Goal: Task Accomplishment & Management: Manage account settings

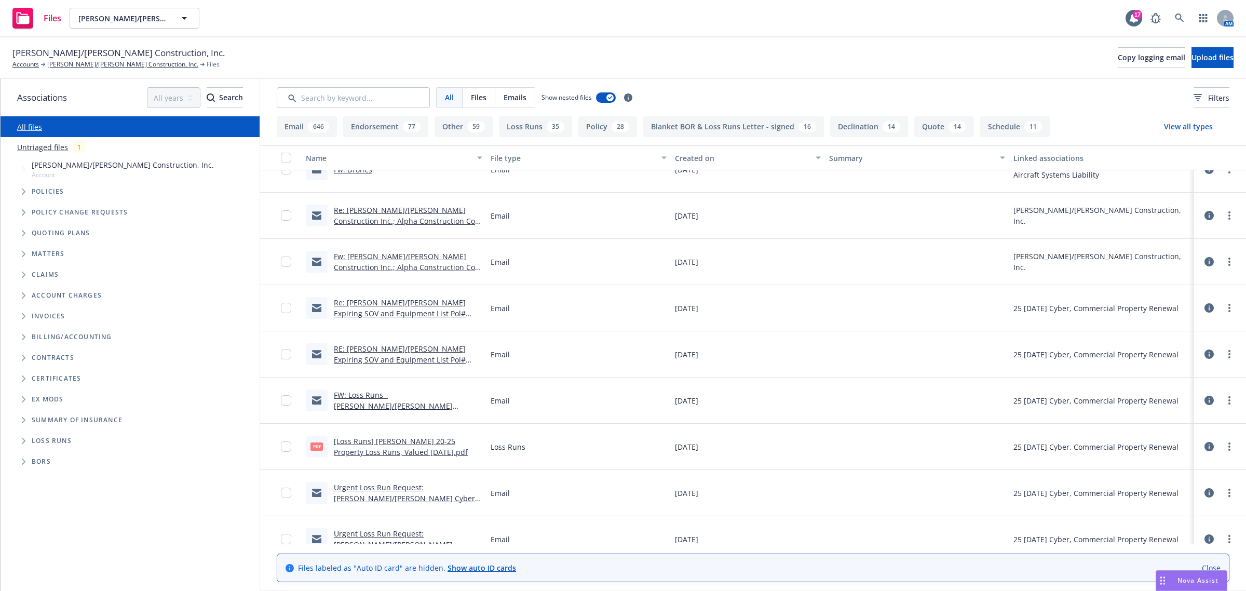
scroll to position [260, 0]
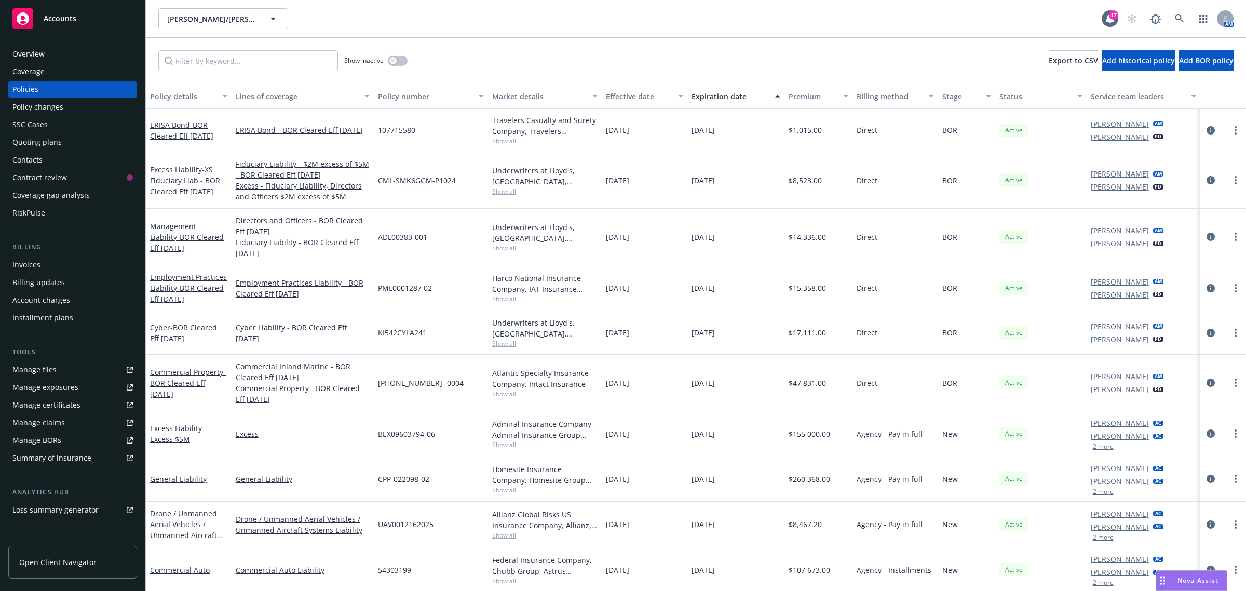
click at [40, 136] on div "Quoting plans" at bounding box center [36, 142] width 49 height 17
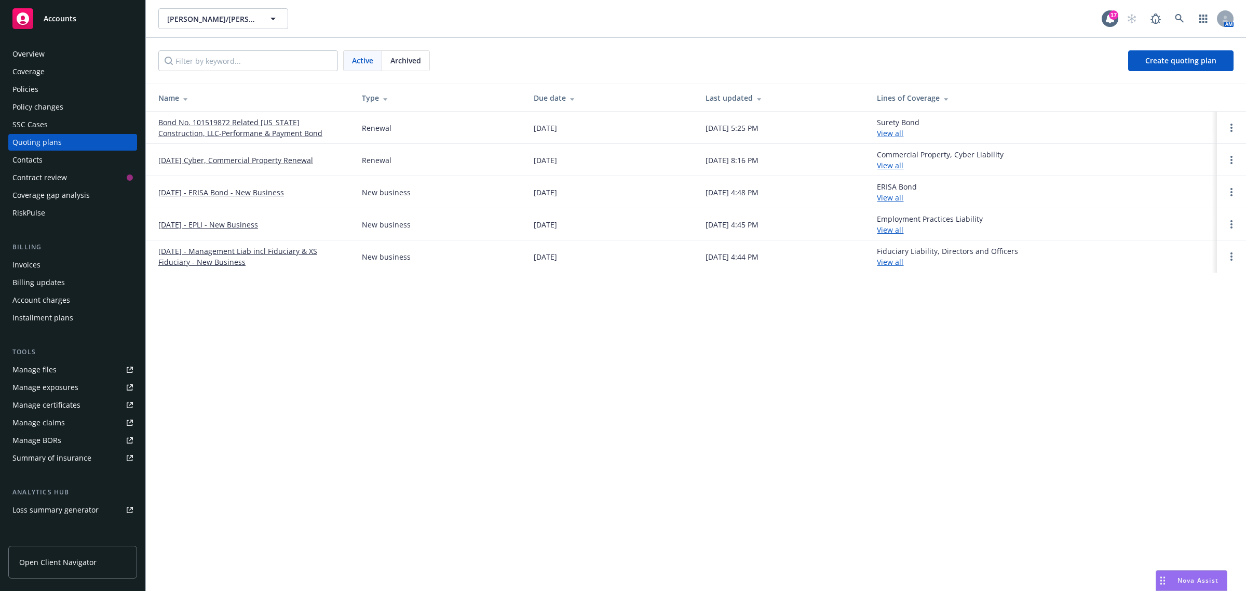
click at [197, 163] on link "[DATE] Cyber, Commercial Property Renewal" at bounding box center [235, 160] width 155 height 11
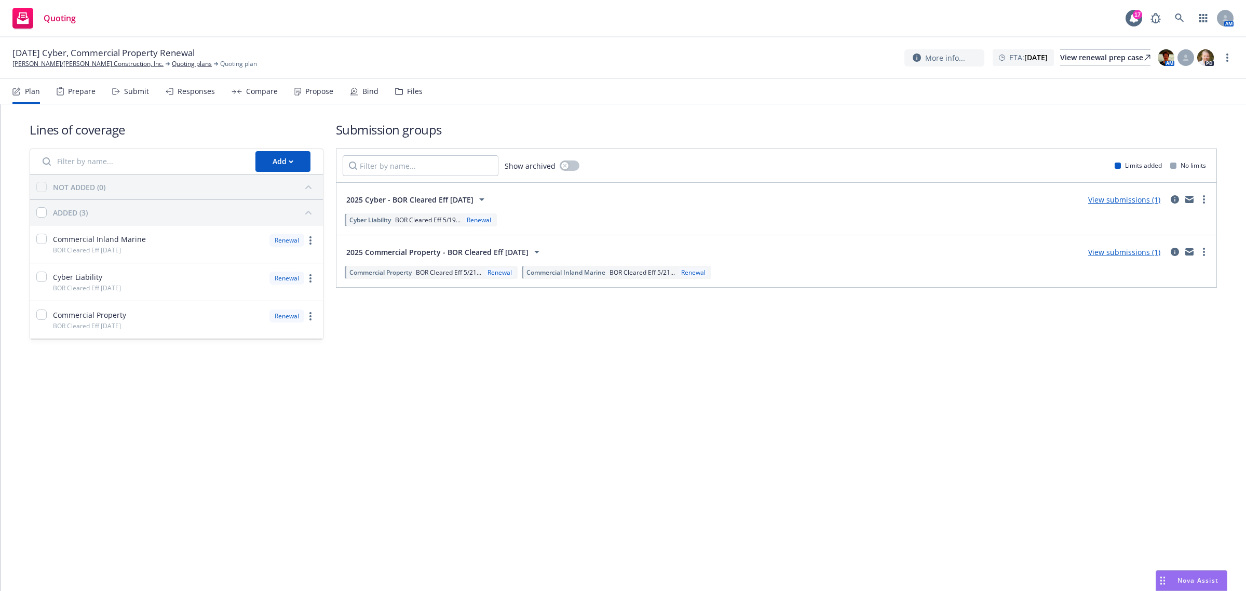
click at [396, 91] on icon at bounding box center [399, 91] width 8 height 7
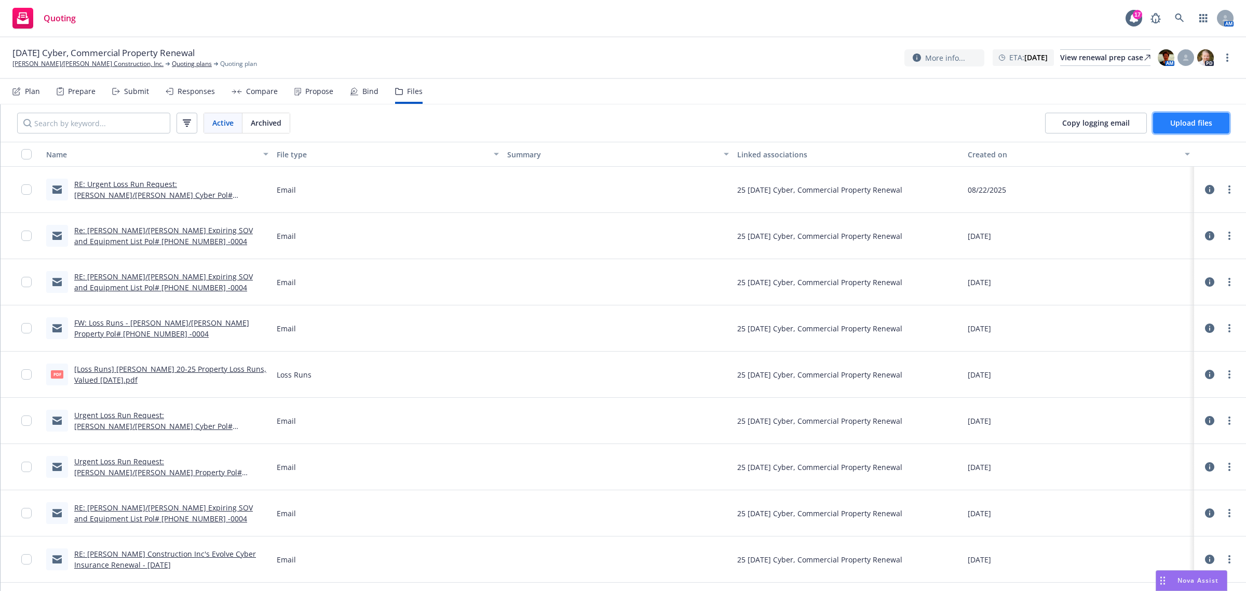
click at [1177, 123] on span "Upload files" at bounding box center [1191, 123] width 42 height 10
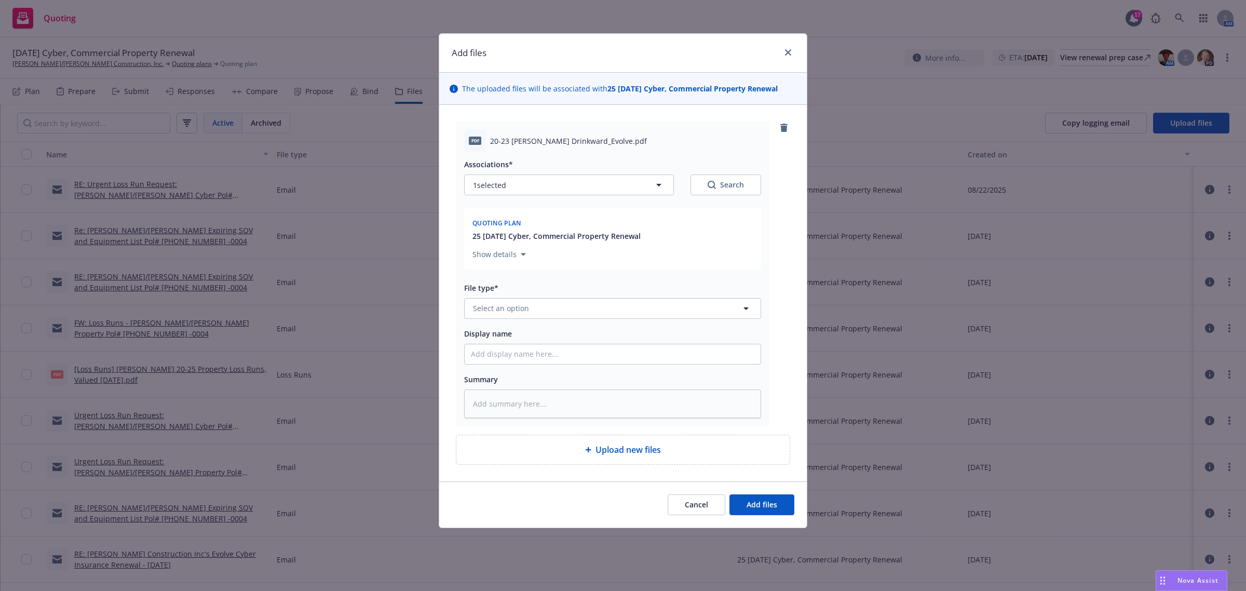
type textarea "x"
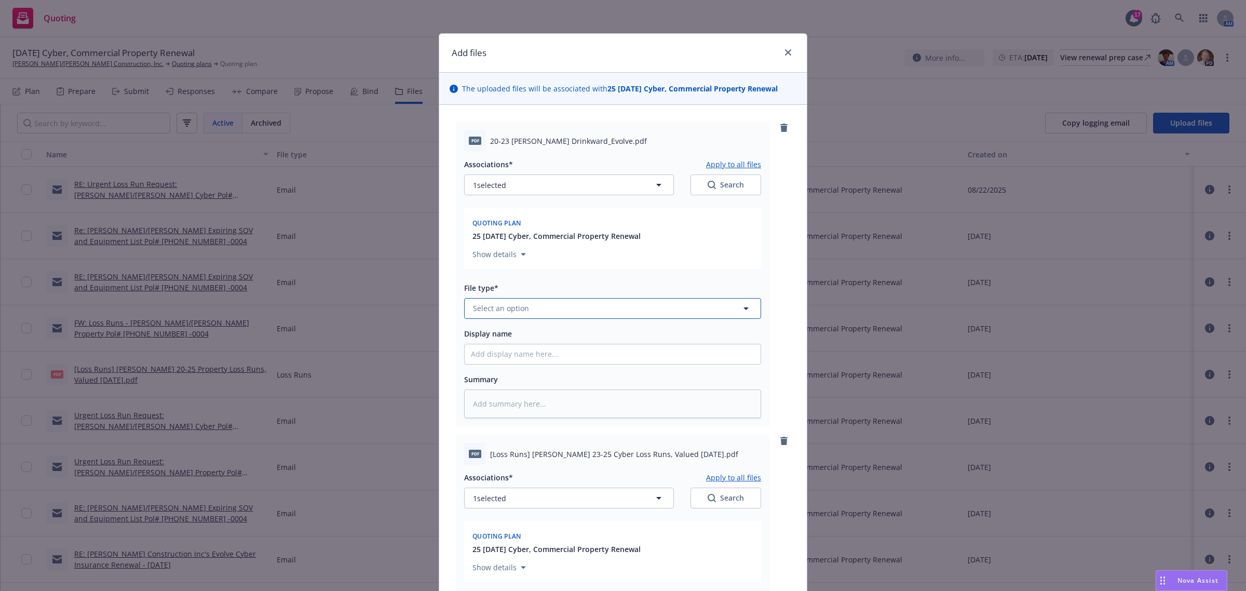
click at [511, 308] on span "Select an option" at bounding box center [501, 308] width 56 height 11
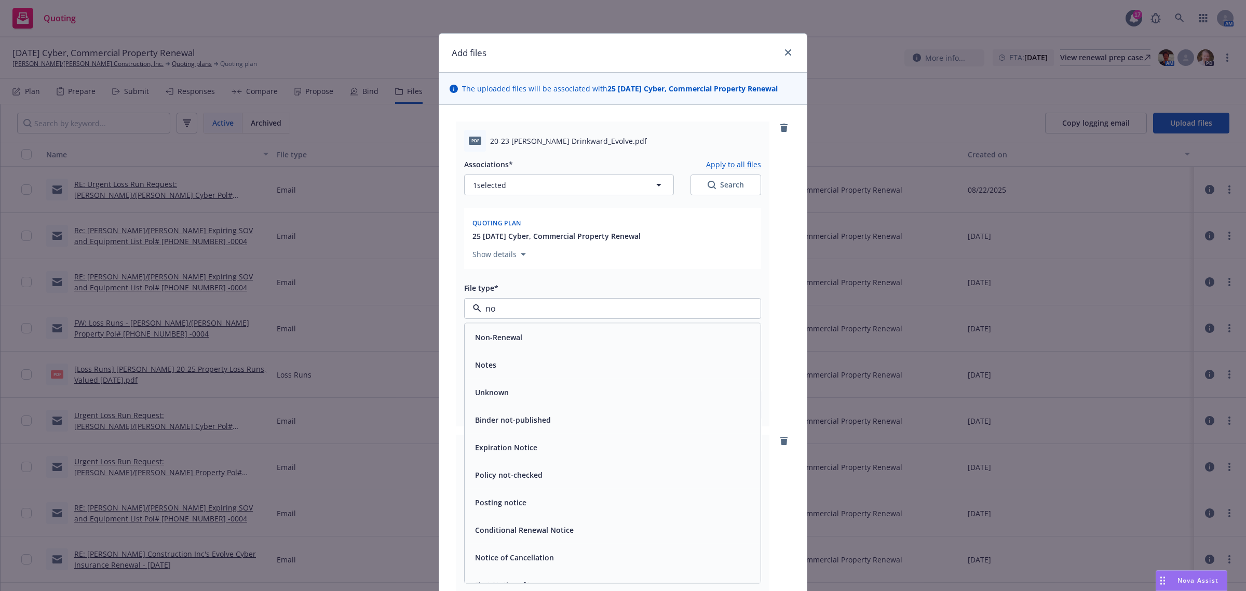
type input "no"
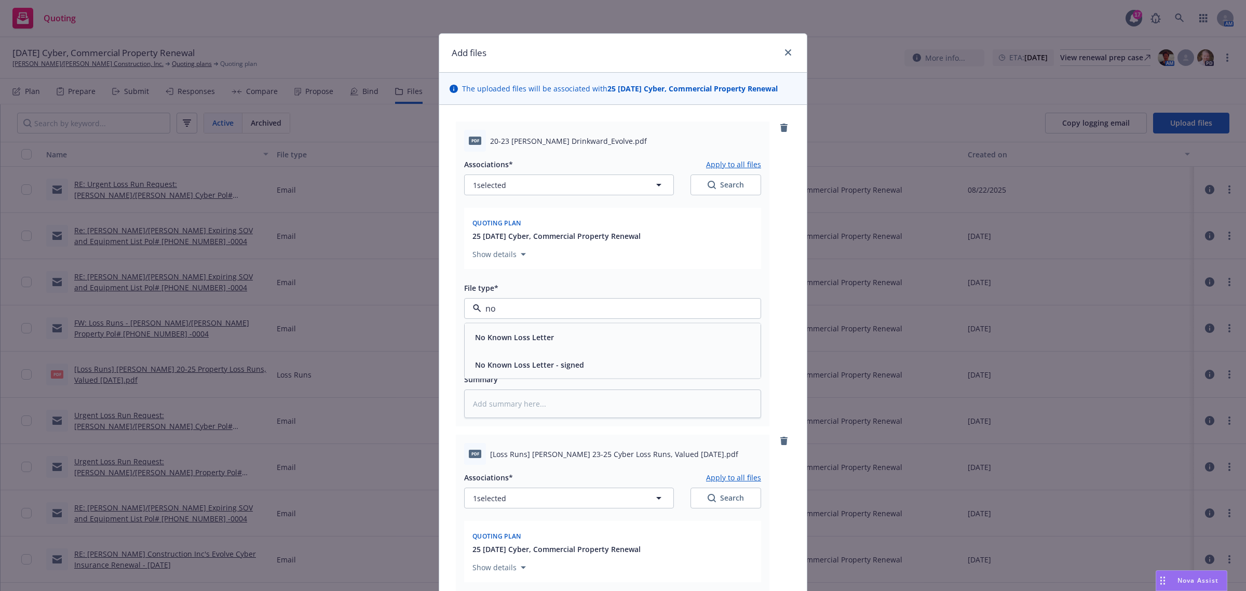
click at [510, 333] on span "No Known Loss Letter" at bounding box center [514, 336] width 79 height 11
drag, startPoint x: 484, startPoint y: 141, endPoint x: 608, endPoint y: 139, distance: 123.6
click at [600, 139] on span "20-23 NKLL Elliott Drinkward_Evolve.pdf" at bounding box center [568, 141] width 157 height 11
drag, startPoint x: 608, startPoint y: 139, endPoint x: 628, endPoint y: 139, distance: 20.2
click at [631, 139] on div "20-23 NKLL Elliott Drinkward_Evolve.pdf" at bounding box center [625, 141] width 271 height 11
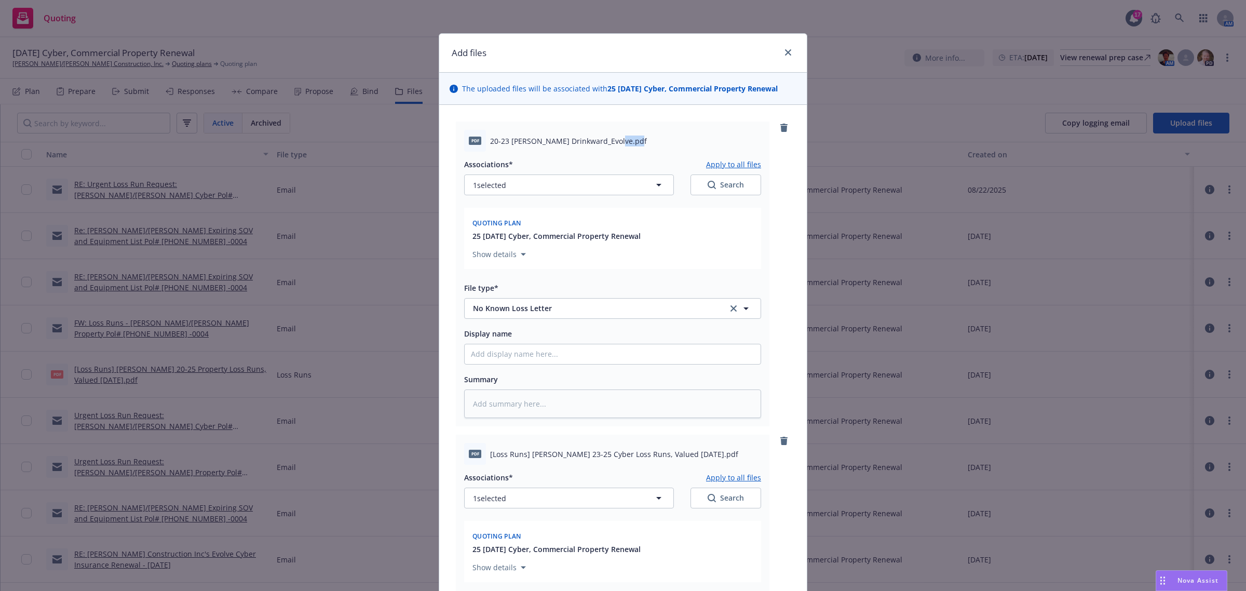
click at [627, 140] on div "20-23 NKLL Elliott Drinkward_Evolve.pdf" at bounding box center [625, 141] width 271 height 11
click at [619, 142] on span "20-23 NKLL Elliott Drinkward_Evolve.pdf" at bounding box center [568, 141] width 157 height 11
drag, startPoint x: 619, startPoint y: 142, endPoint x: 472, endPoint y: 142, distance: 146.4
click at [472, 142] on div "pdf 20-23 NKLL Elliott Drinkward_Evolve.pdf" at bounding box center [612, 141] width 297 height 22
copy div "f 20-23 NKLL Elliott Drinkward_Evolve.pdf"
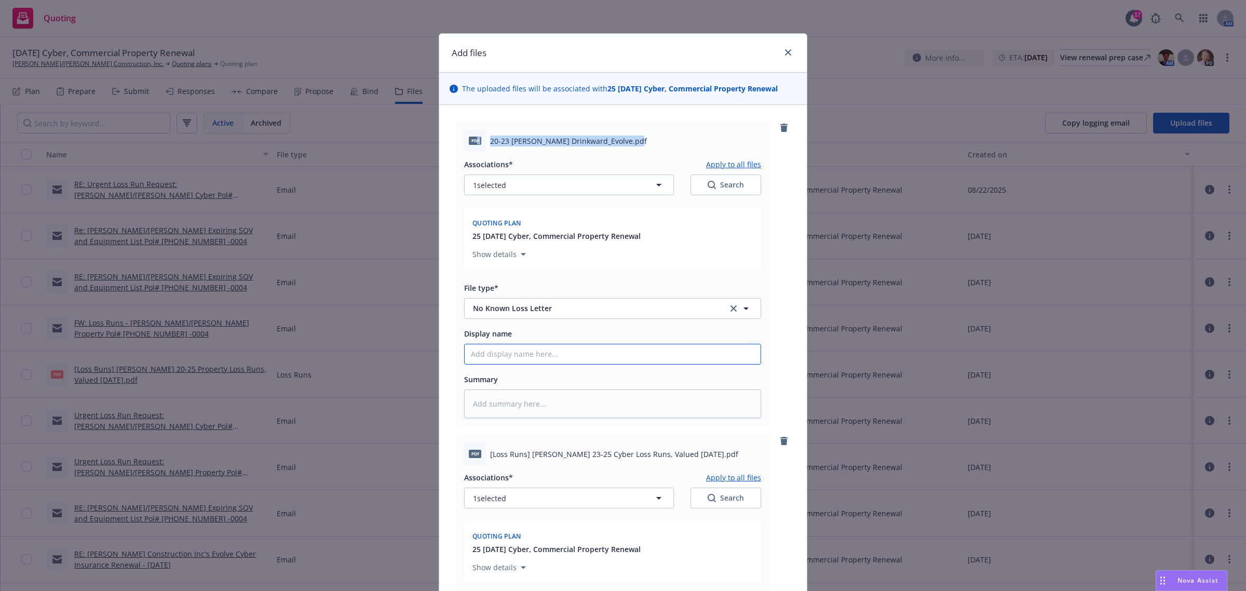
click at [483, 357] on input "Display name" at bounding box center [613, 354] width 296 height 20
paste input "f 20-23 NKLL Elliott Drinkward_Evolve.pdf"
type textarea "x"
type input "f 20-23 NKLL Elliott Drinkward_Evolve.pdf"
click at [472, 353] on input "f 20-23 NKLL Elliott Drinkward_Evolve.pdf" at bounding box center [613, 354] width 296 height 20
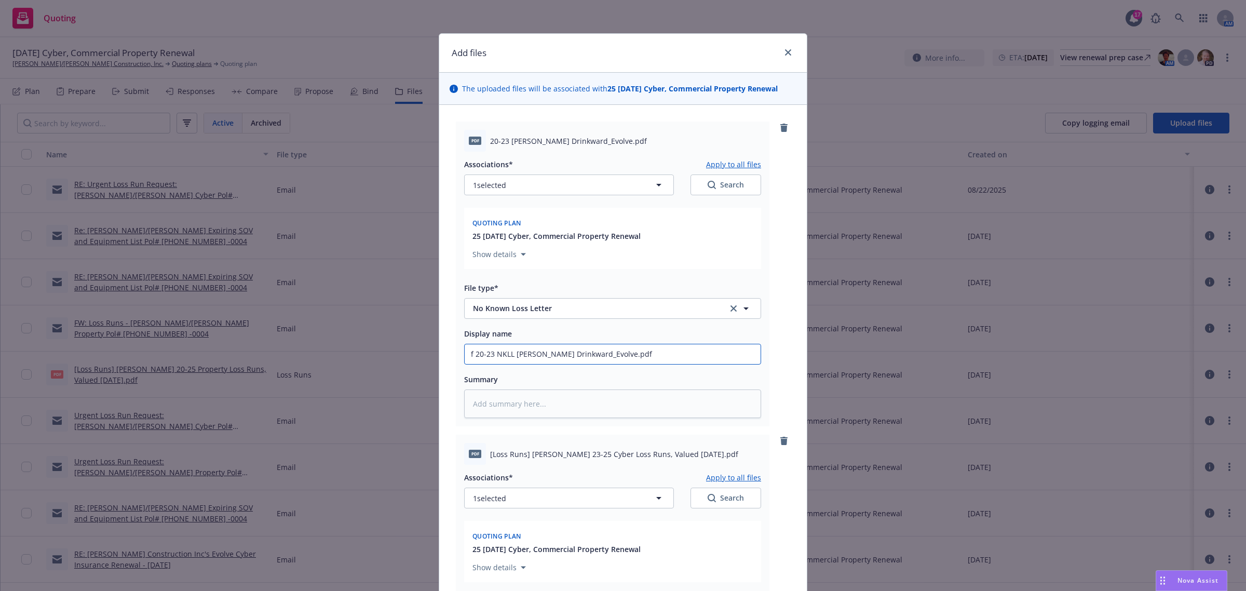
click at [472, 352] on input "f 20-23 NKLL Elliott Drinkward_Evolve.pdf" at bounding box center [613, 354] width 296 height 20
type textarea "x"
type input "f20-23 NKLL Elliott Drinkward_Evolve.pdf"
type textarea "x"
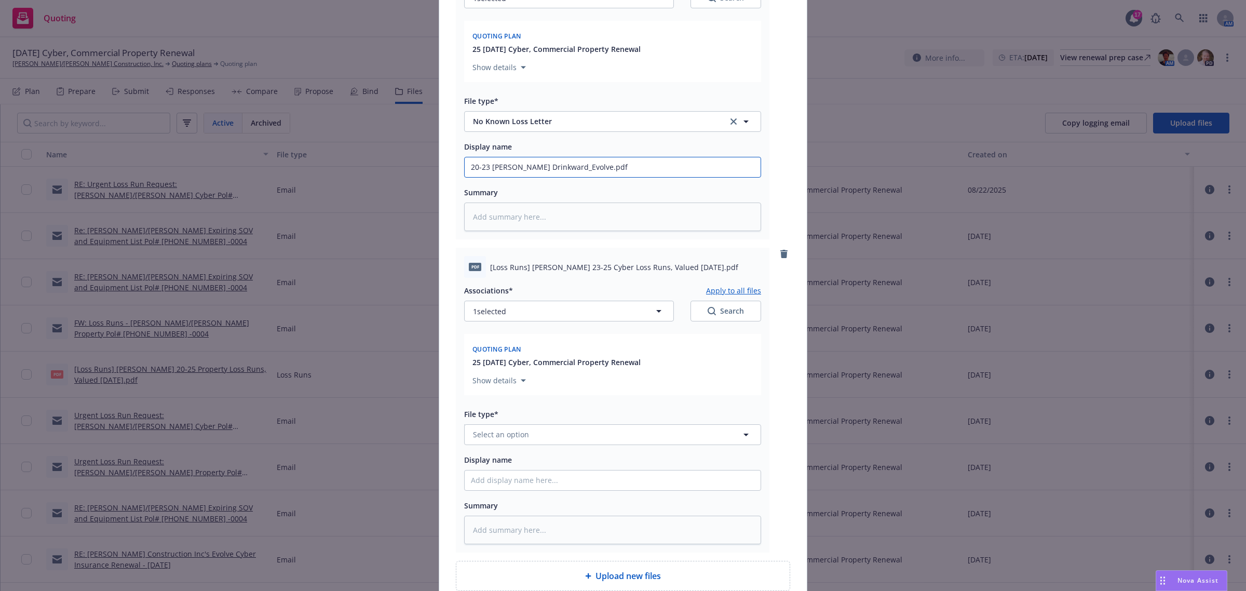
scroll to position [195, 0]
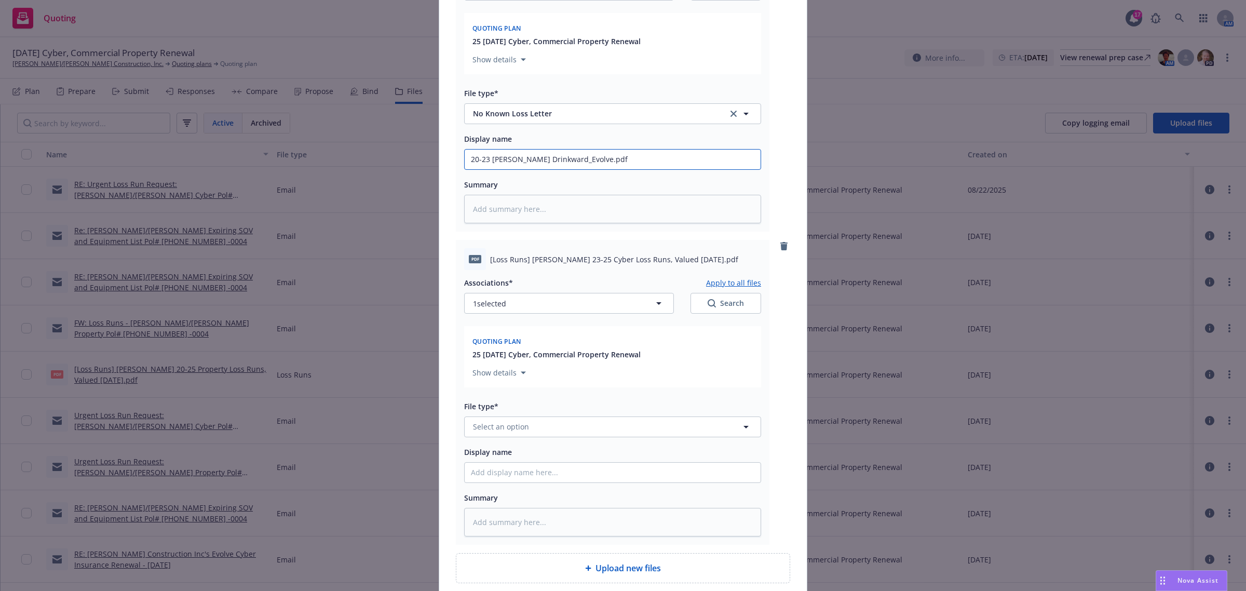
type input "20-23 NKLL Elliott Drinkward_Evolve.pdf"
drag, startPoint x: 485, startPoint y: 259, endPoint x: 727, endPoint y: 263, distance: 241.5
click at [727, 263] on span "[Loss Runs] Elliott Drinkward 23-25 Cyber Loss Runs, Valued 08-22-2025.pdf" at bounding box center [614, 259] width 248 height 11
copy span "[Loss Runs] Elliott Drinkward 23-25 Cyber Loss Runs, Valued 08-22-2025"
click at [485, 169] on input "Display name" at bounding box center [613, 160] width 296 height 20
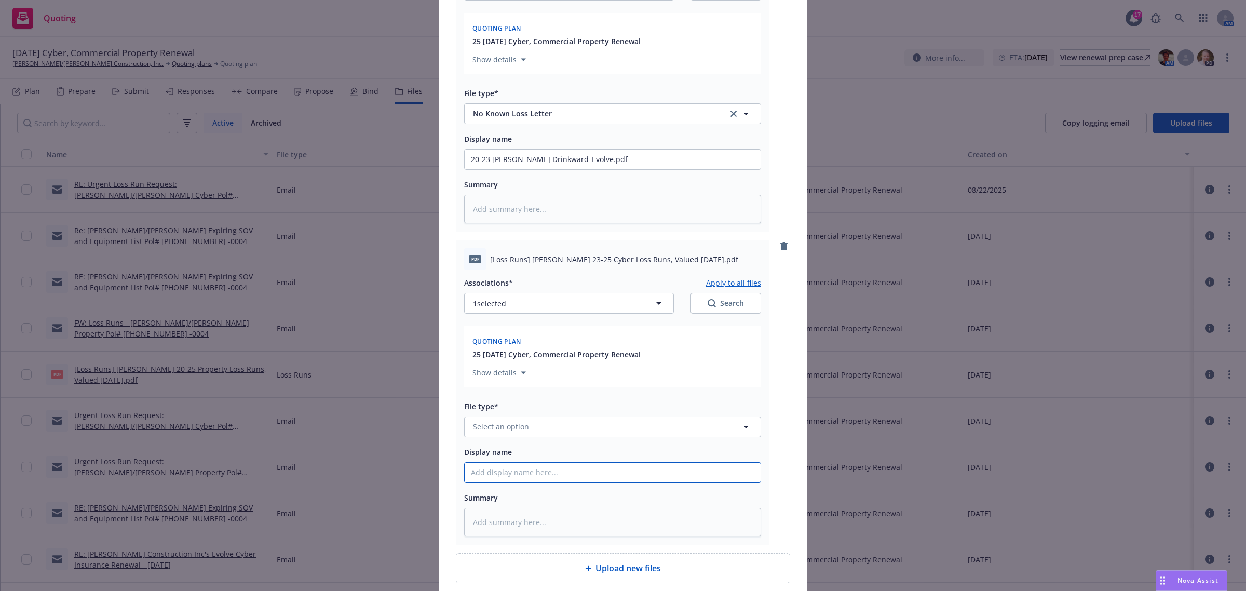
paste input "[Loss Runs] Elliott Drinkward 23-25 Cyber Loss Runs, Valued 08-22-2025"
type textarea "x"
type input "[Loss Runs] Elliott Drinkward 23-25 Cyber Loss Runs, Valued 08-22-2025"
click at [499, 426] on span "Select an option" at bounding box center [501, 426] width 56 height 11
click at [0, 0] on input at bounding box center [0, 0] width 0 height 0
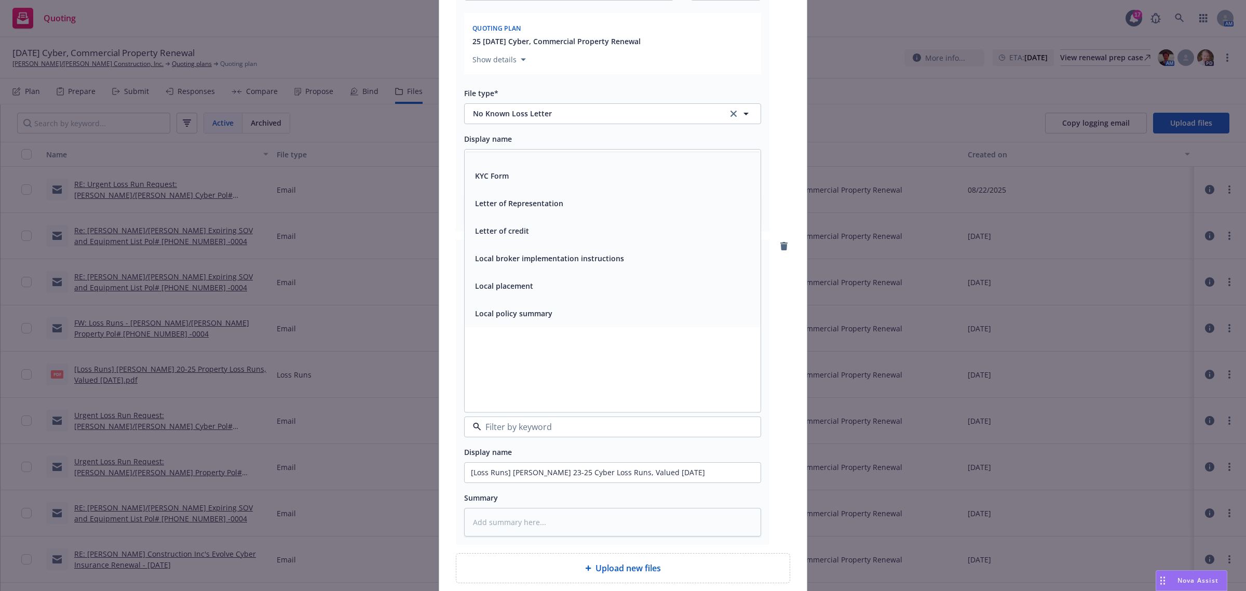
scroll to position [2466, 0]
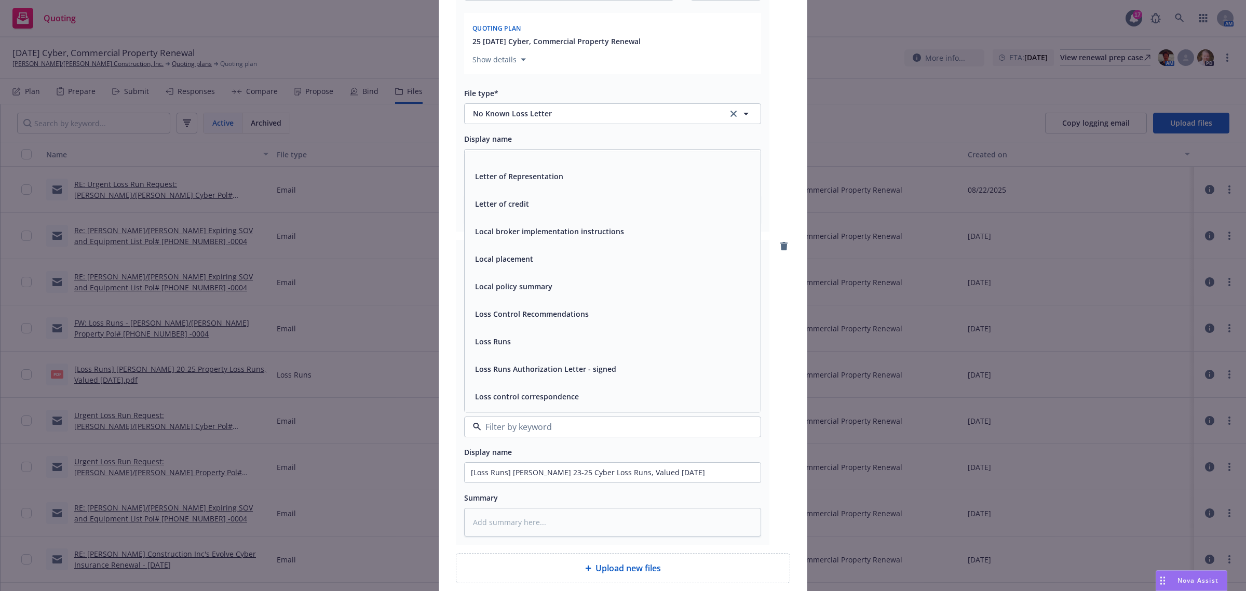
click at [499, 345] on span "Loss Runs" at bounding box center [493, 341] width 36 height 11
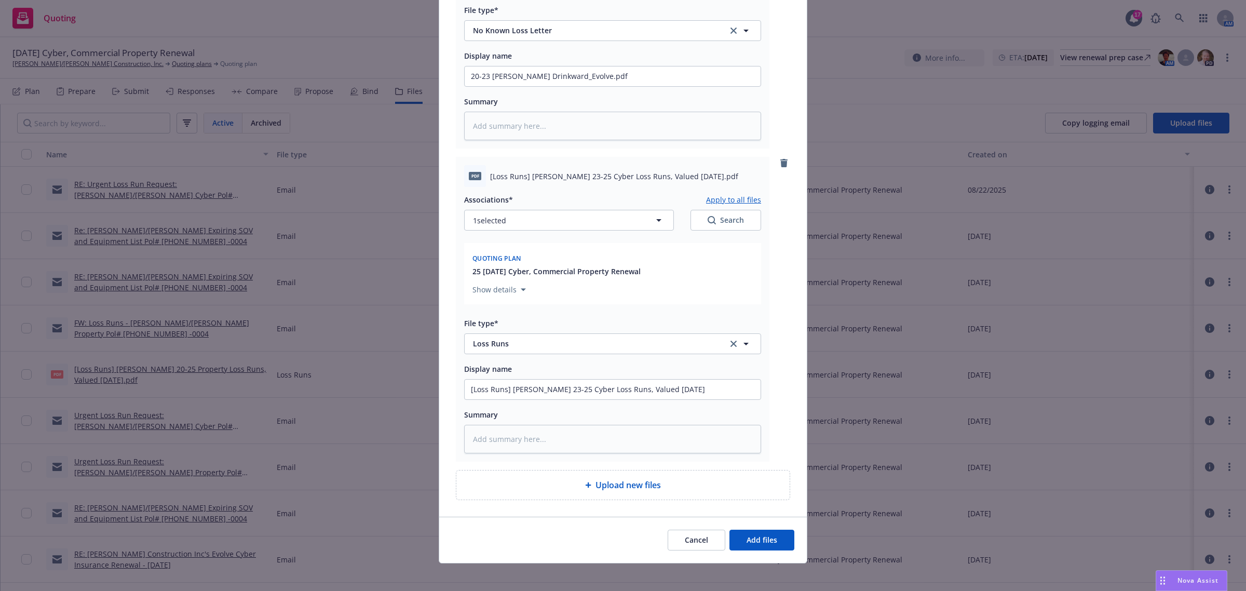
scroll to position [284, 0]
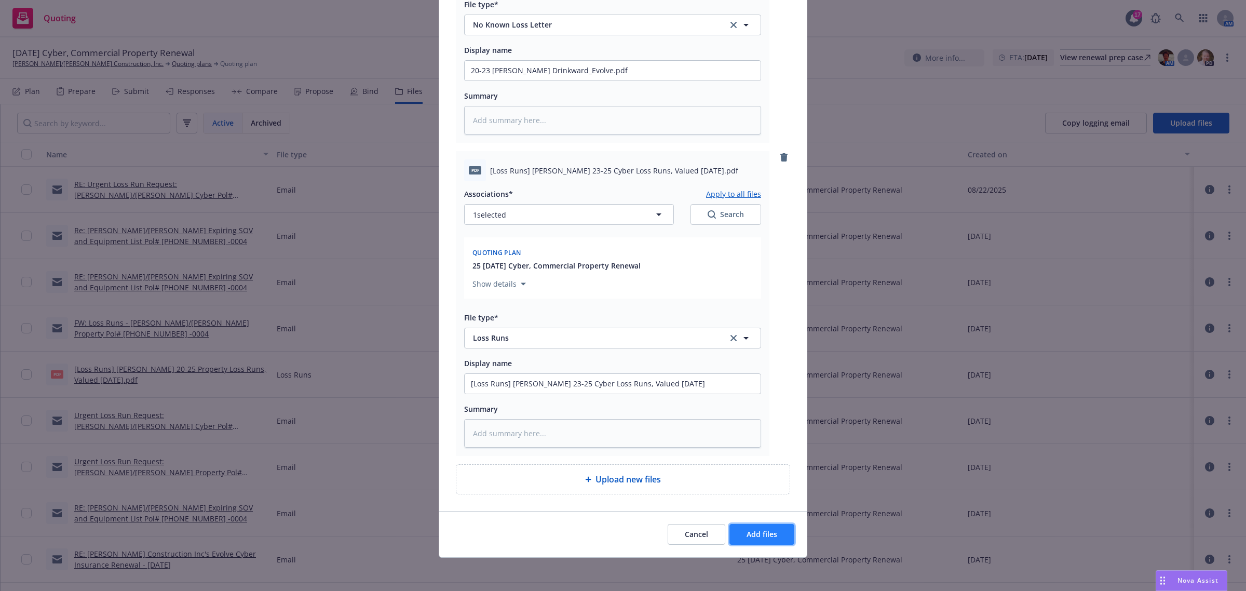
click at [765, 531] on span "Add files" at bounding box center [762, 534] width 31 height 10
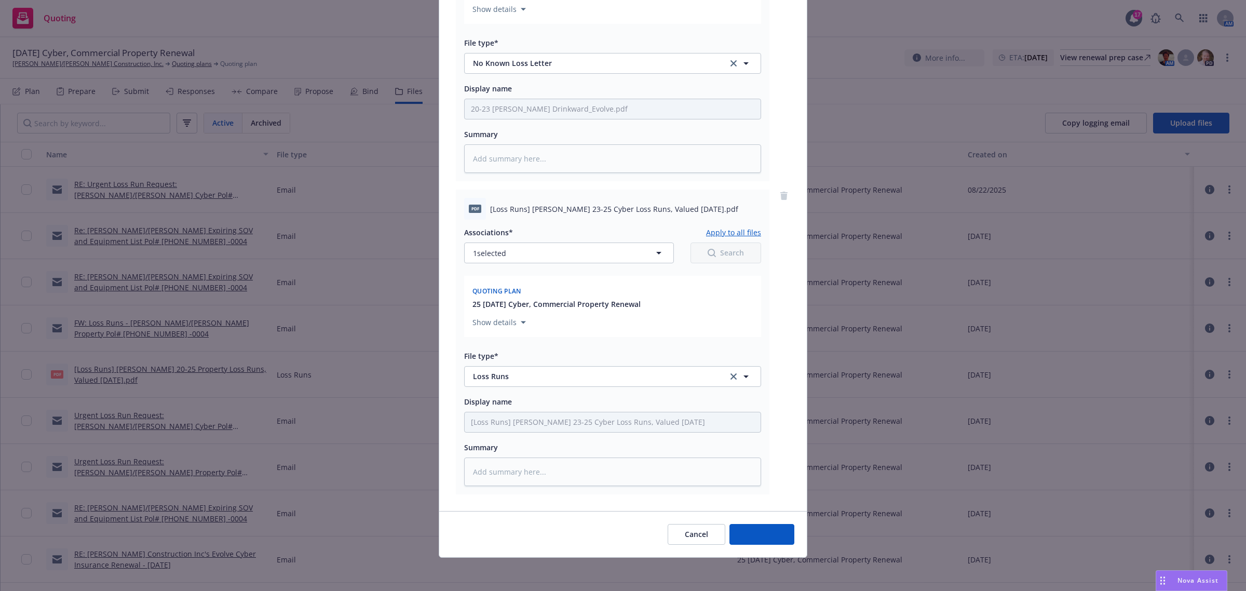
scroll to position [246, 0]
type textarea "x"
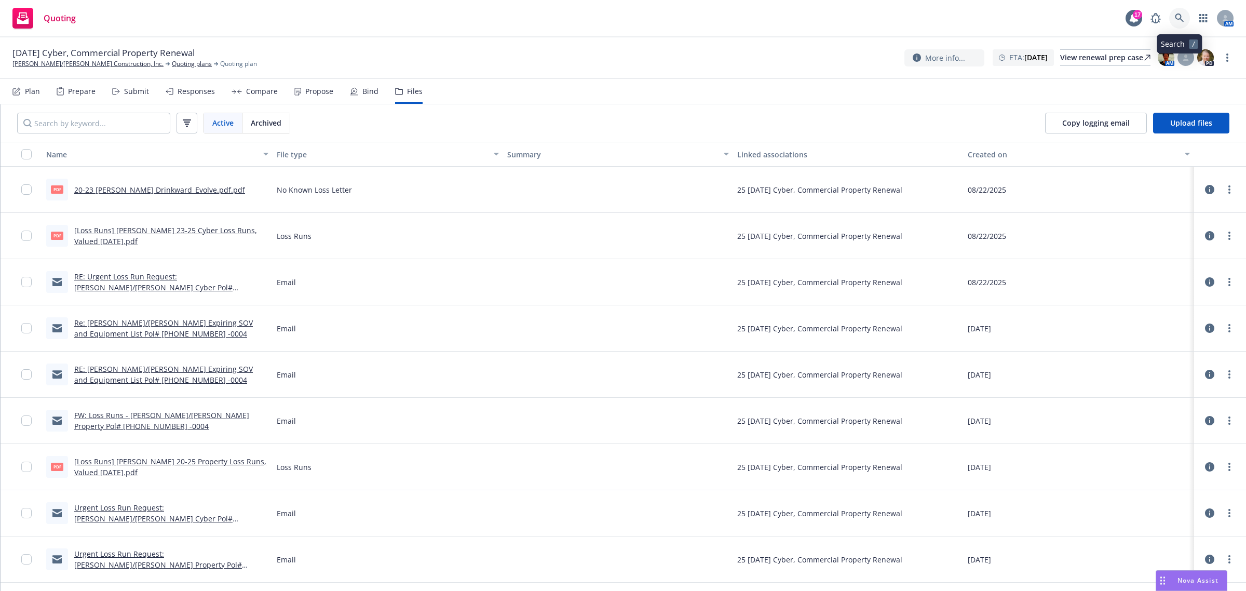
click at [1181, 19] on icon at bounding box center [1179, 17] width 9 height 9
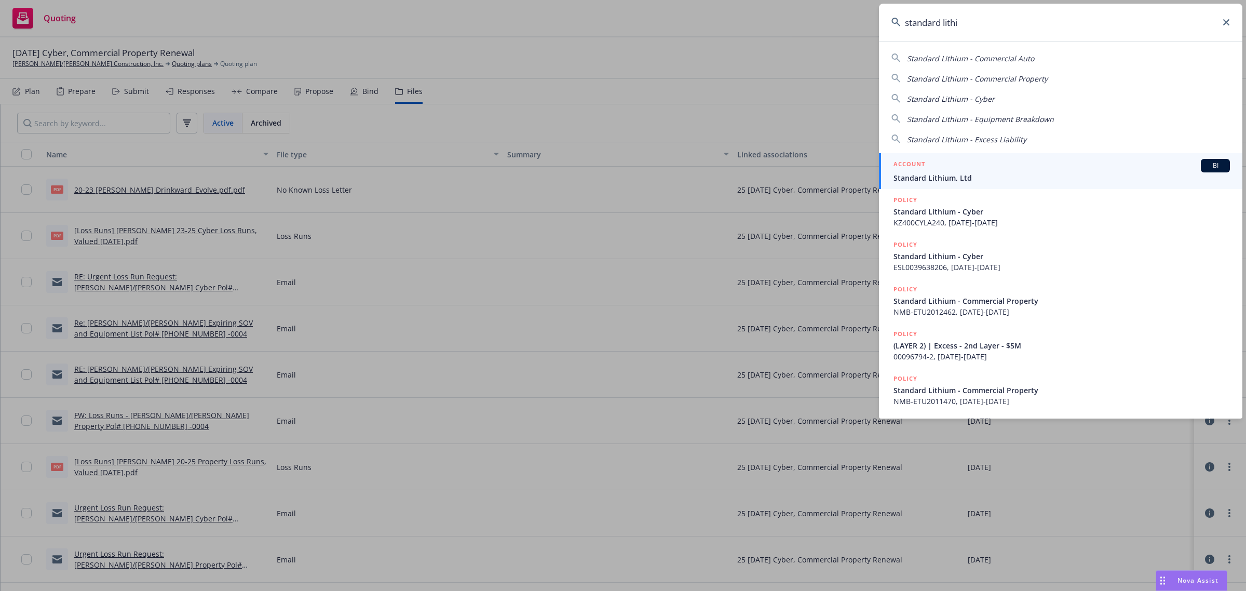
type input "standard lithi"
click at [944, 172] on span "Standard Lithium, Ltd" at bounding box center [1061, 177] width 336 height 11
